Goal: Check status

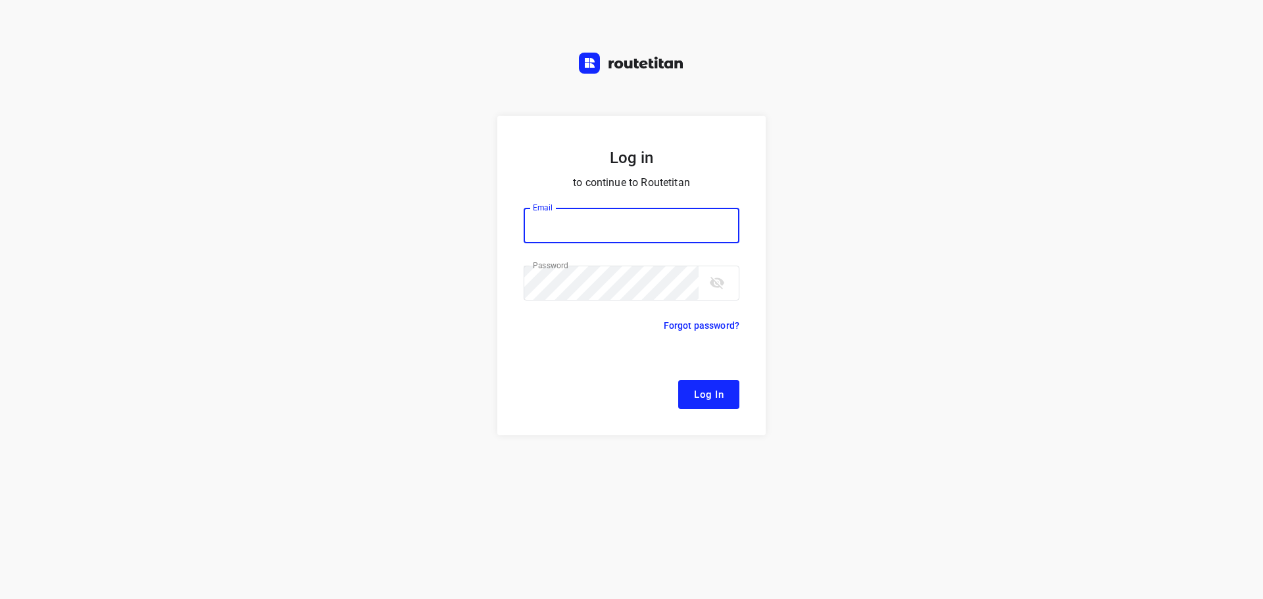
type input "[EMAIL_ADDRESS][DOMAIN_NAME]"
drag, startPoint x: 718, startPoint y: 395, endPoint x: 554, endPoint y: 394, distance: 164.5
click at [718, 395] on span "Log In" at bounding box center [709, 394] width 30 height 17
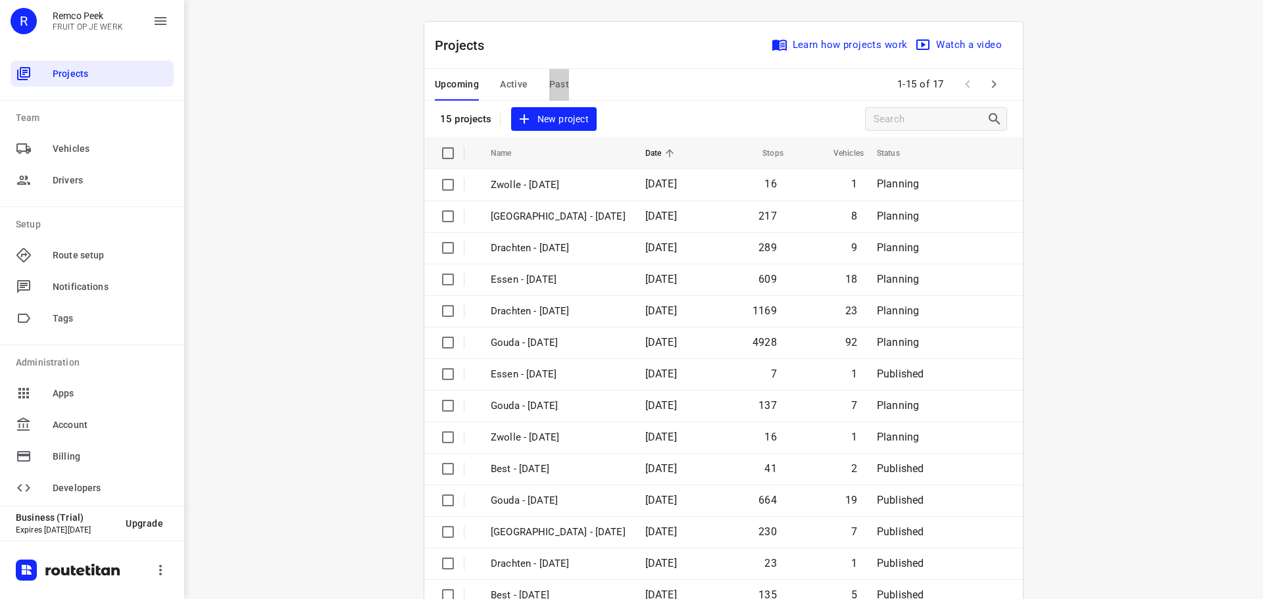
click at [552, 80] on span "Past" at bounding box center [559, 84] width 20 height 16
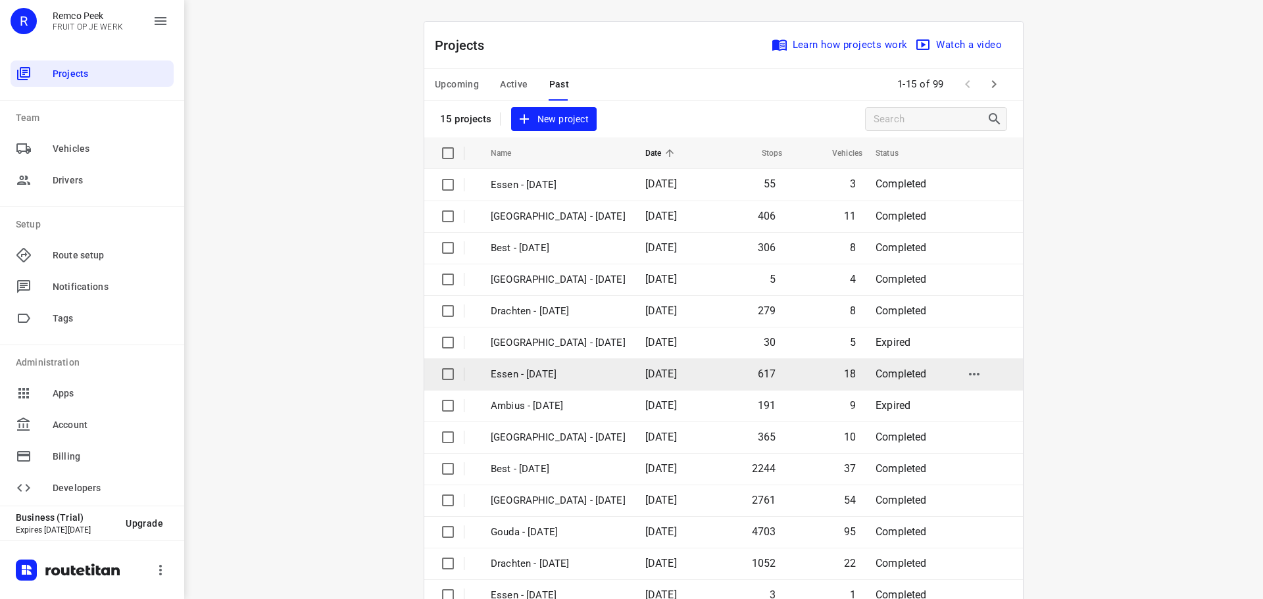
click at [538, 376] on p "Essen - [DATE]" at bounding box center [558, 374] width 135 height 15
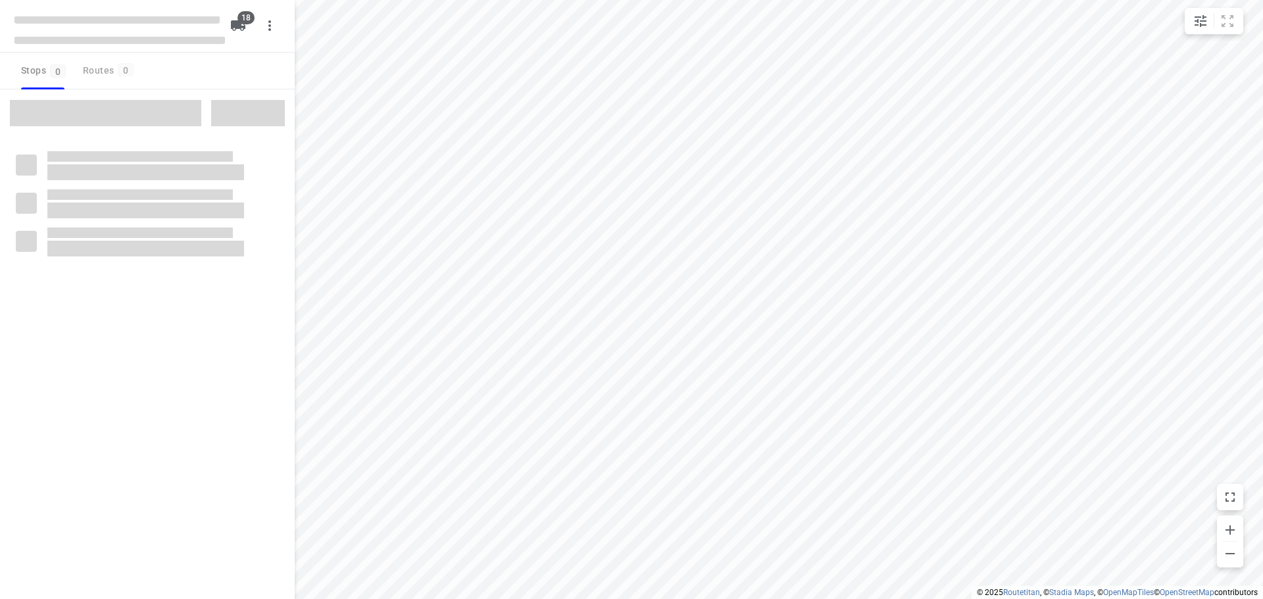
checkbox input "true"
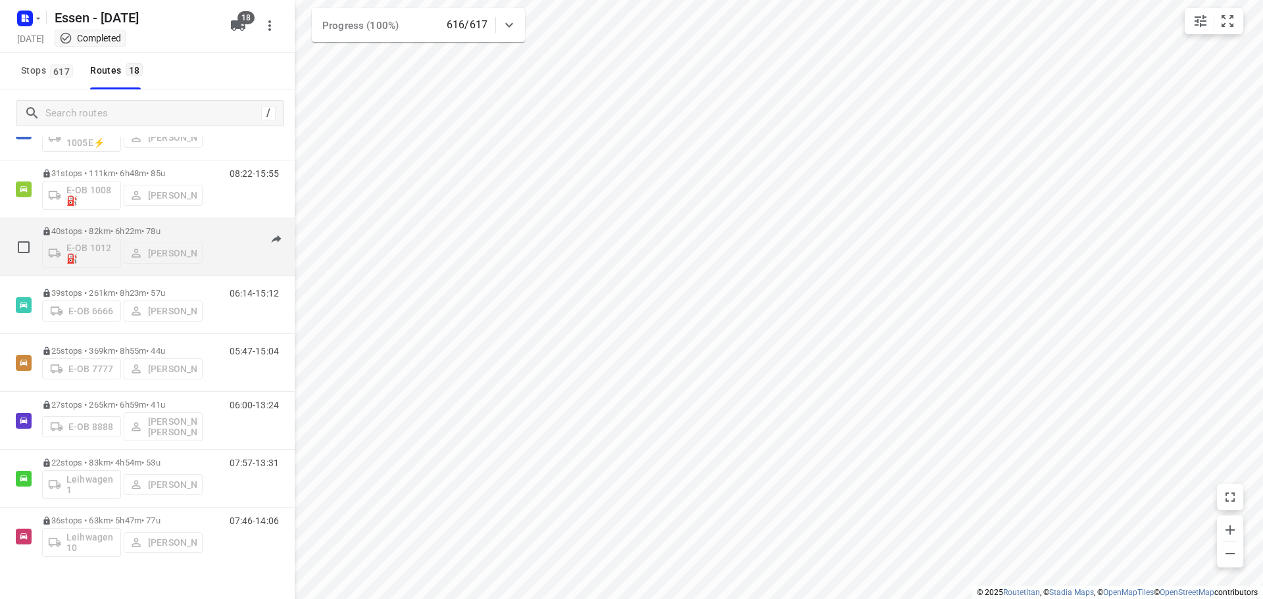
scroll to position [66, 0]
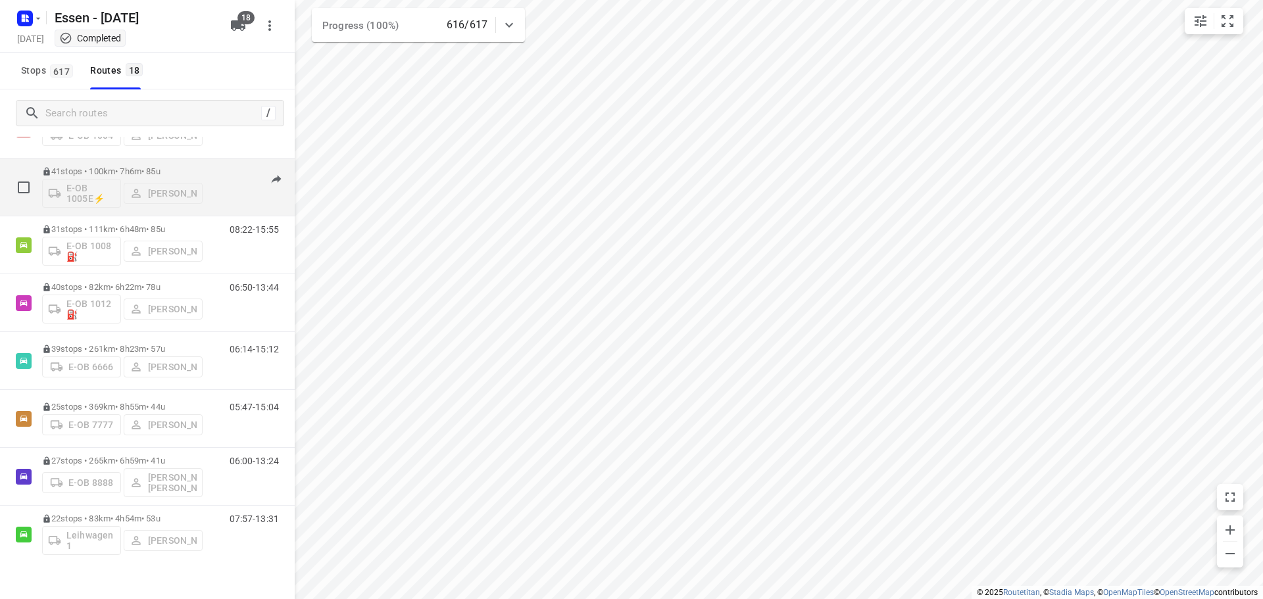
click at [111, 187] on div "E-OB 1005E⚡ [PERSON_NAME]" at bounding box center [122, 192] width 161 height 32
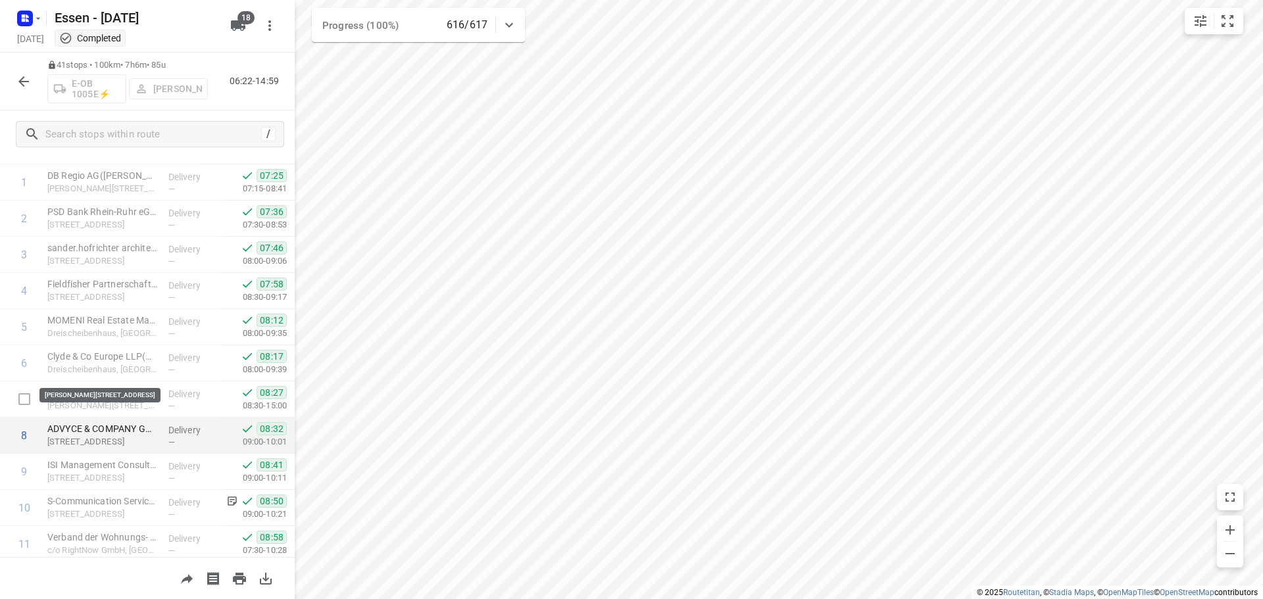
scroll to position [132, 0]
